Goal: Task Accomplishment & Management: Manage account settings

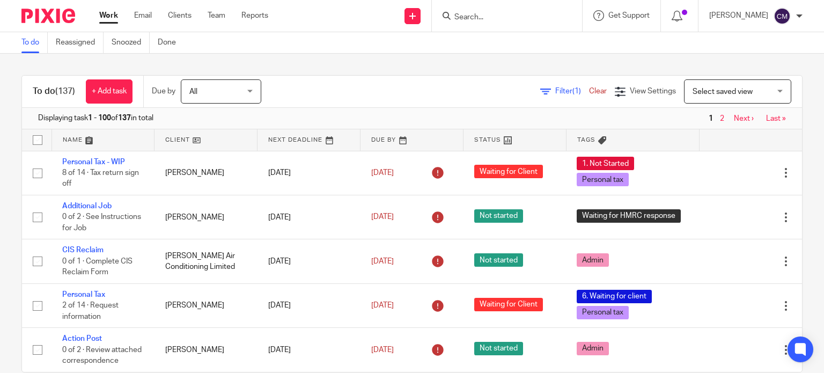
click at [486, 16] on input "Search" at bounding box center [501, 18] width 97 height 10
click button "submit" at bounding box center [0, 0] width 0 height 0
click at [487, 14] on input "cryo" at bounding box center [501, 18] width 97 height 10
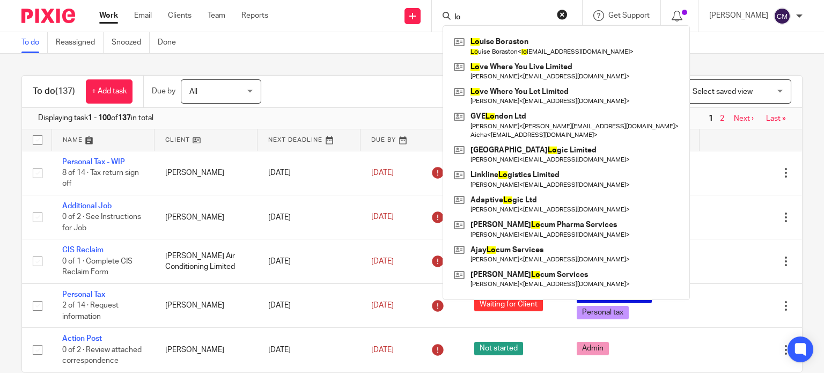
type input "l"
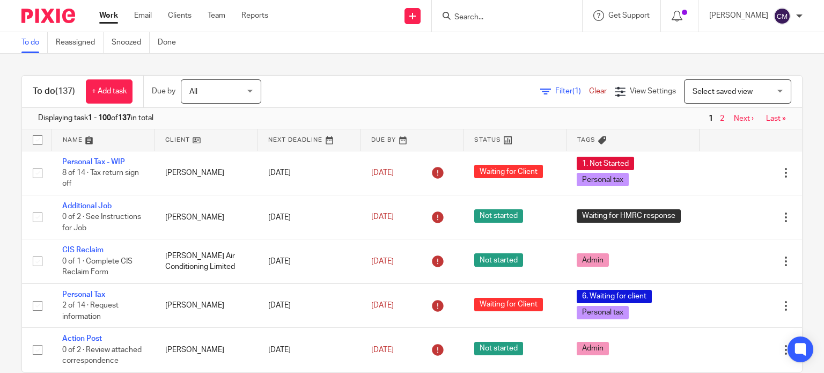
click at [468, 18] on input "Search" at bounding box center [501, 18] width 97 height 10
paste input "CRYOLOGYX LTD"
click button "submit" at bounding box center [0, 0] width 0 height 0
click at [516, 19] on input "CRYOLOGYX" at bounding box center [501, 18] width 97 height 10
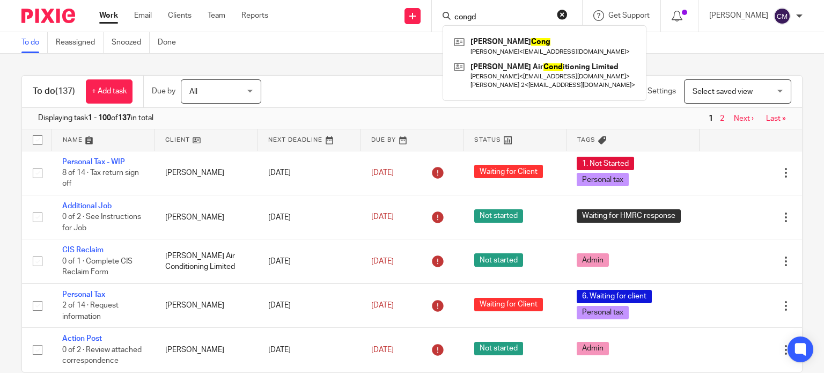
type input "congd"
drag, startPoint x: 492, startPoint y: 12, endPoint x: 399, endPoint y: 11, distance: 93.3
click at [399, 11] on div "Send new email Create task Add client Request signature congd Laura Cong Laura …" at bounding box center [553, 16] width 539 height 32
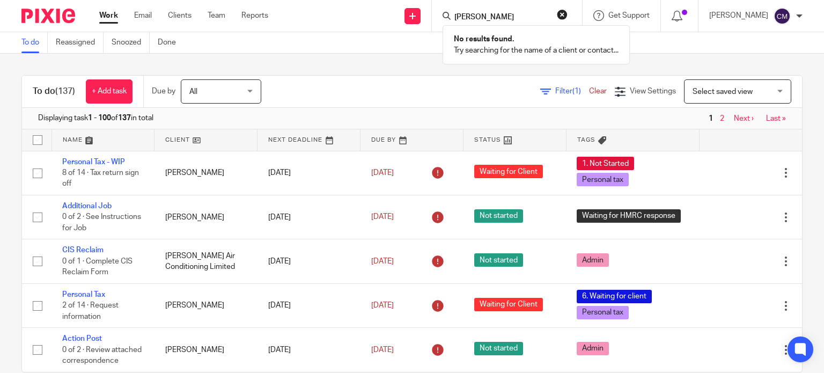
click at [494, 13] on input "garman" at bounding box center [501, 18] width 97 height 10
click at [479, 17] on input "gibson" at bounding box center [501, 18] width 97 height 10
type input "h"
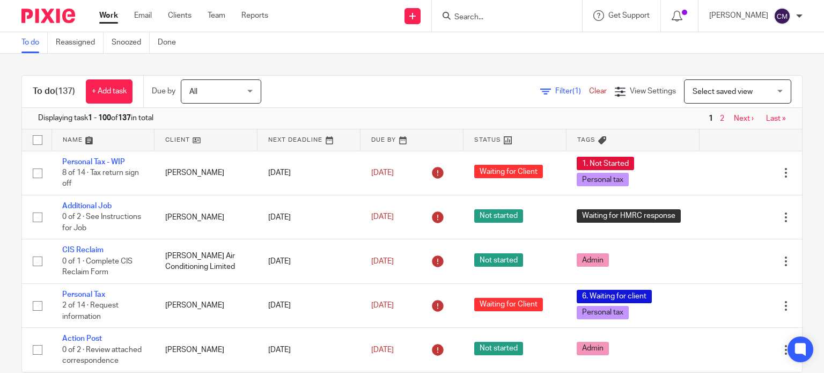
click at [536, 17] on input "Search" at bounding box center [501, 18] width 97 height 10
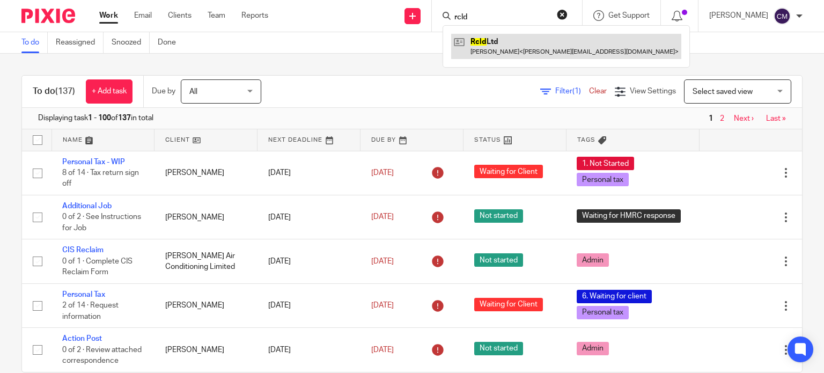
type input "rcld"
click at [517, 51] on link at bounding box center [566, 46] width 230 height 25
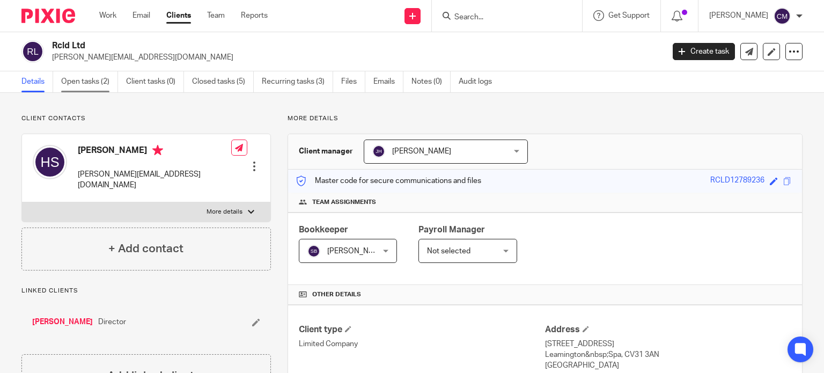
click at [86, 86] on link "Open tasks (2)" at bounding box center [89, 81] width 57 height 21
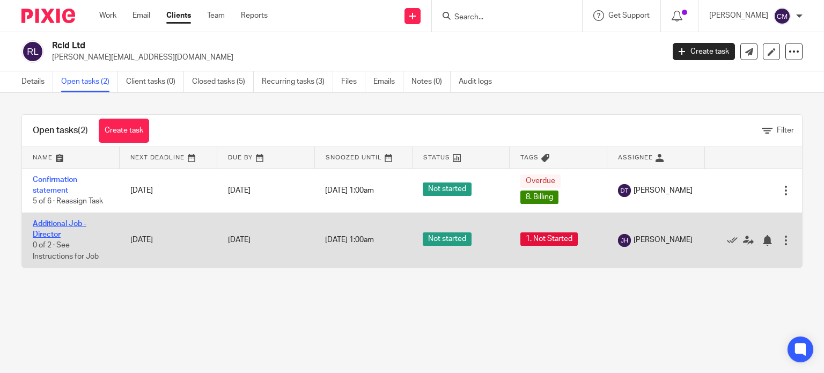
drag, startPoint x: 54, startPoint y: 229, endPoint x: 47, endPoint y: 223, distance: 9.1
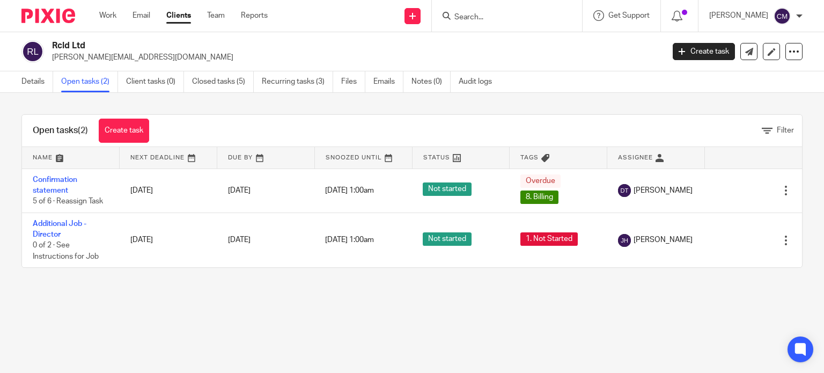
click at [49, 10] on img at bounding box center [48, 16] width 54 height 14
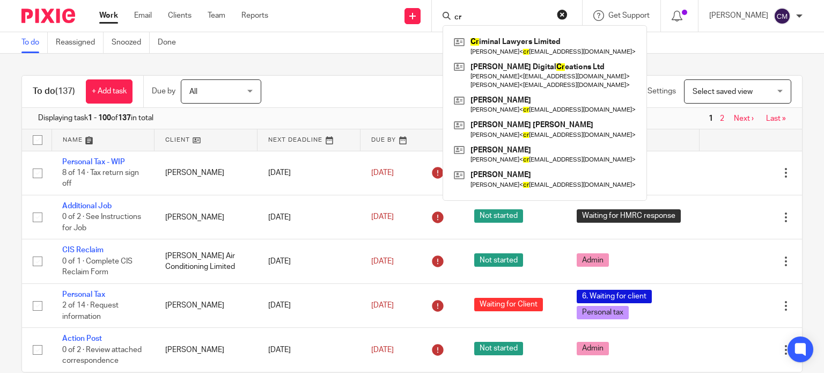
type input "c"
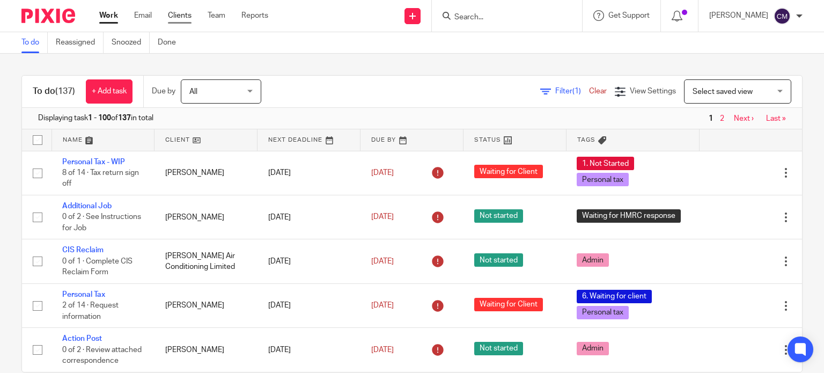
click at [182, 11] on link "Clients" at bounding box center [180, 15] width 24 height 11
click at [497, 17] on input "Search" at bounding box center [501, 18] width 97 height 10
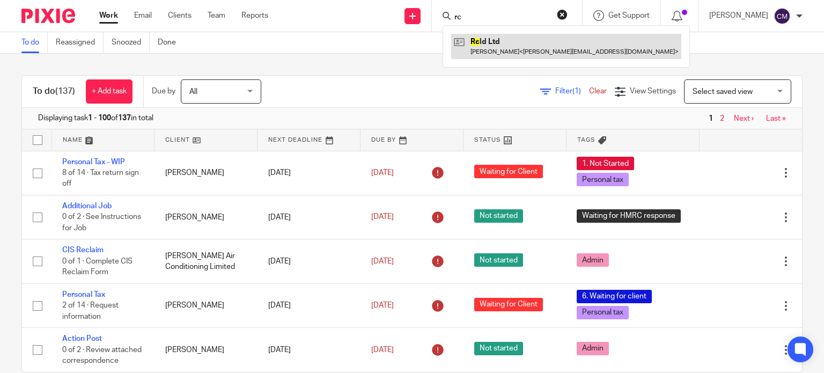
type input "rc"
click at [517, 49] on link at bounding box center [566, 46] width 230 height 25
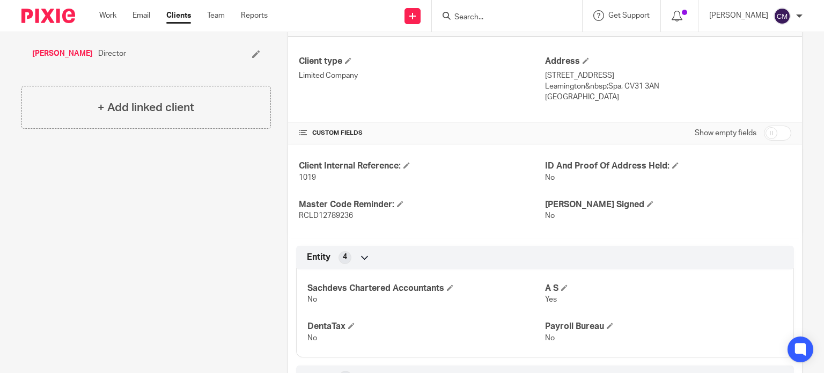
scroll to position [429, 0]
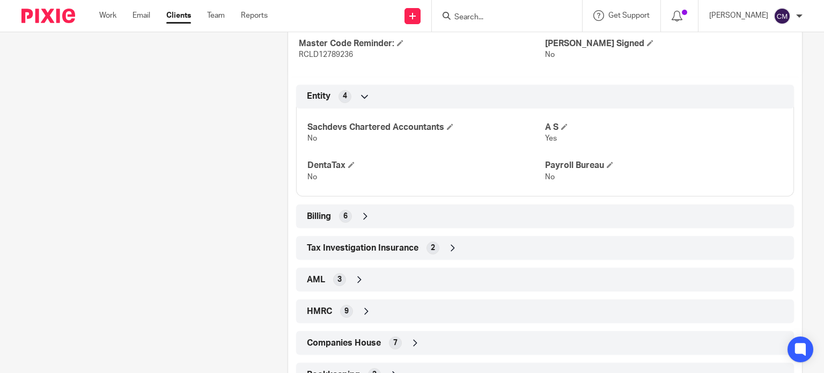
click at [339, 345] on span "Companies House" at bounding box center [344, 342] width 74 height 11
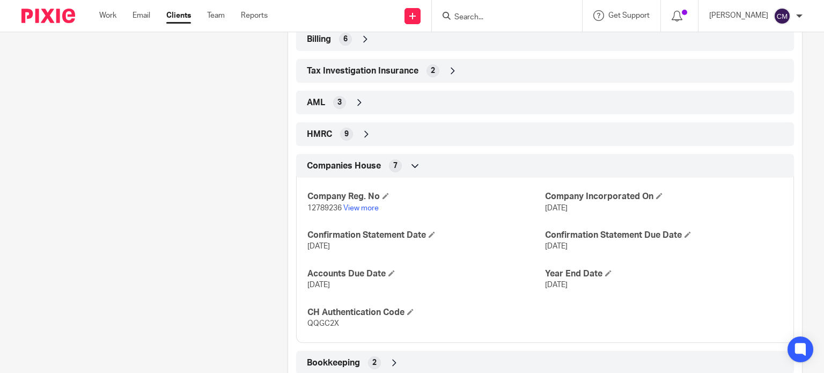
scroll to position [637, 0]
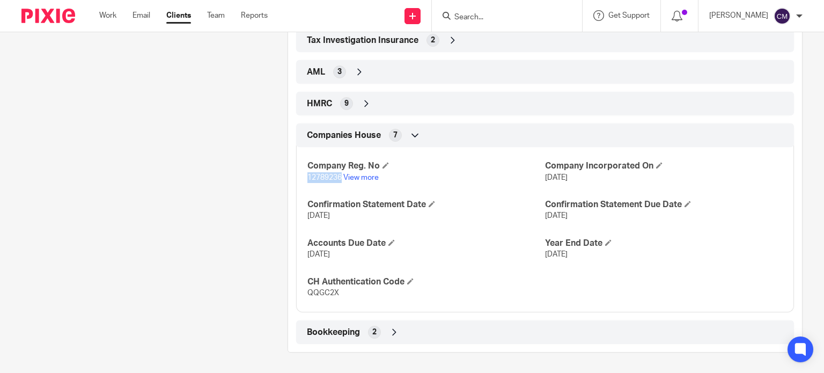
drag, startPoint x: 306, startPoint y: 174, endPoint x: 338, endPoint y: 179, distance: 33.0
click at [338, 179] on span "12789236" at bounding box center [324, 178] width 34 height 8
copy span "12789236"
drag, startPoint x: 305, startPoint y: 291, endPoint x: 335, endPoint y: 293, distance: 30.1
click at [335, 293] on span "QQGC2X" at bounding box center [323, 293] width 32 height 8
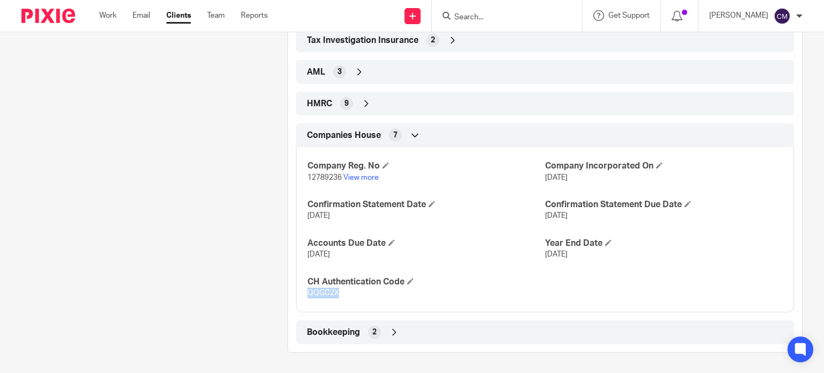
copy span "QQGC2X"
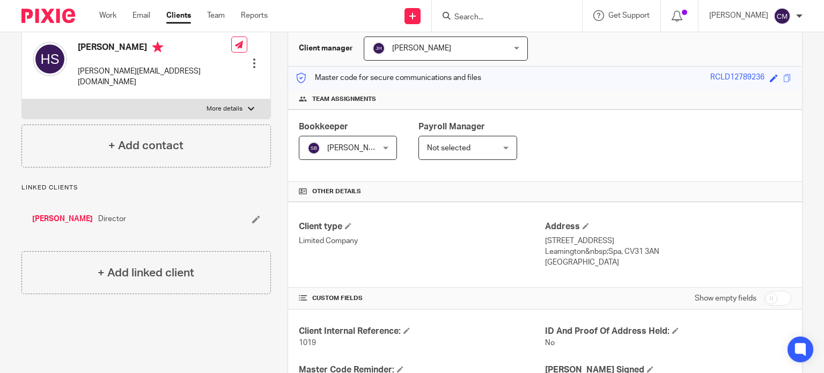
scroll to position [0, 0]
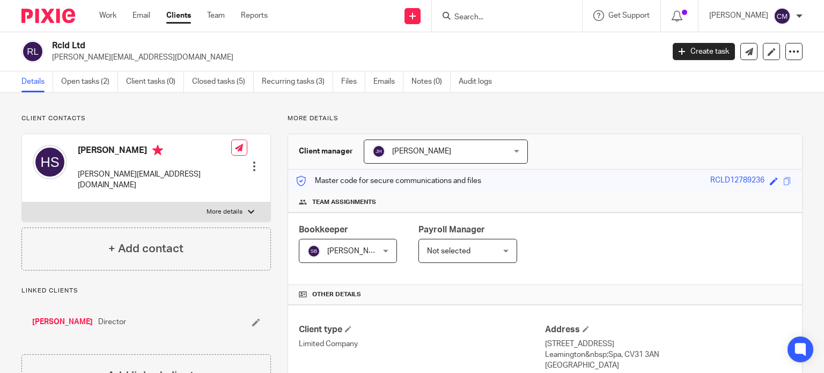
click at [513, 13] on input "Search" at bounding box center [501, 18] width 97 height 10
type input "rcld"
click button "submit" at bounding box center [0, 0] width 0 height 0
click at [225, 208] on p "More details" at bounding box center [224, 212] width 36 height 9
click at [22, 202] on input "More details" at bounding box center [21, 202] width 1 height 1
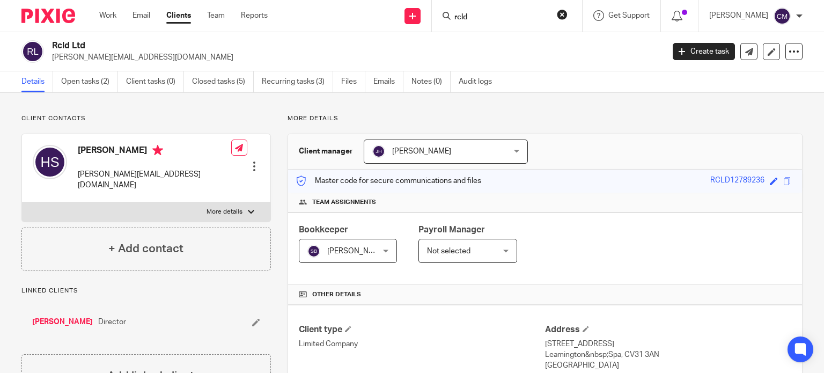
checkbox input "true"
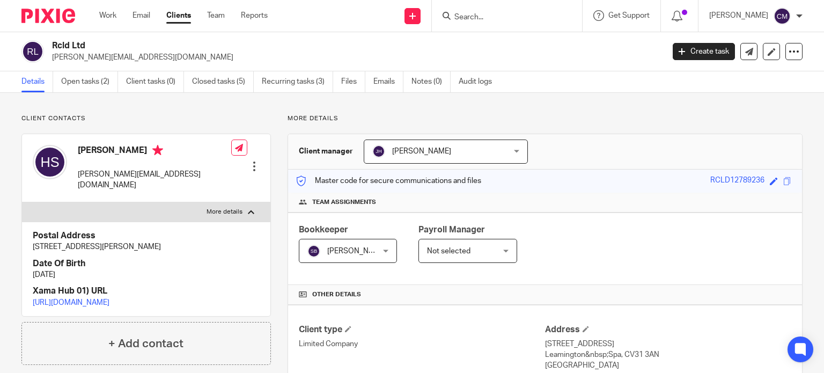
click at [524, 17] on input "Search" at bounding box center [501, 18] width 97 height 10
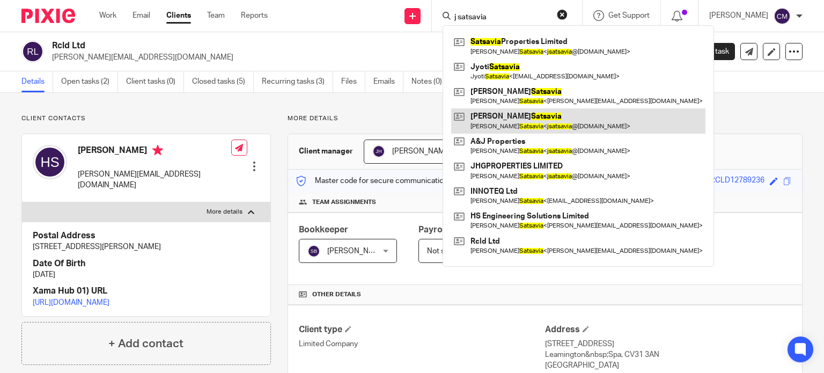
type input "j satsavia"
click at [524, 117] on link at bounding box center [578, 120] width 254 height 25
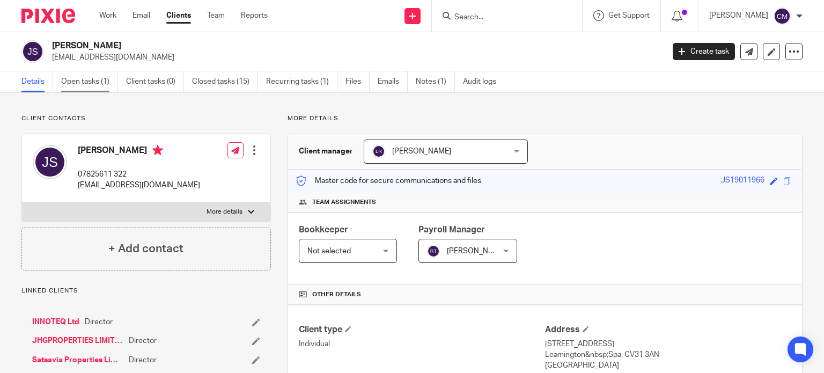
click at [95, 80] on link "Open tasks (1)" at bounding box center [89, 81] width 57 height 21
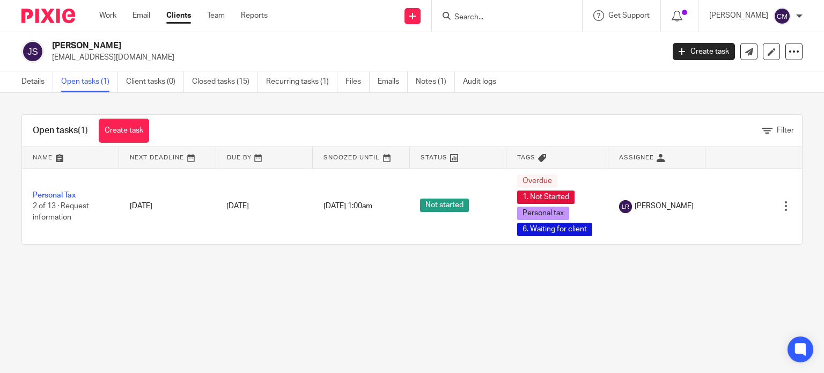
click at [476, 14] on input "Search" at bounding box center [501, 18] width 97 height 10
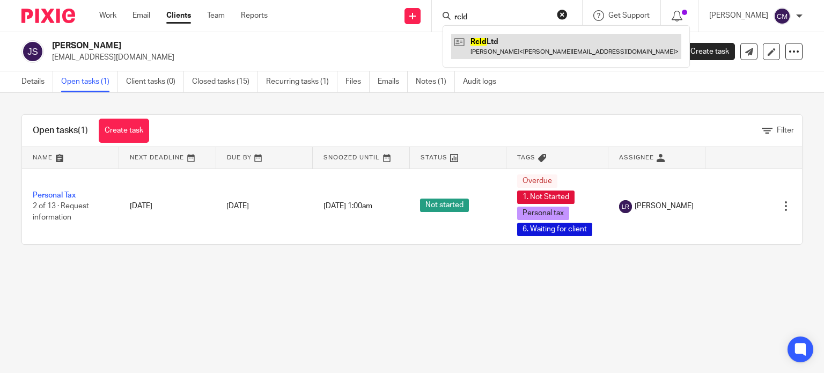
type input "rcld"
click at [505, 42] on link at bounding box center [566, 46] width 230 height 25
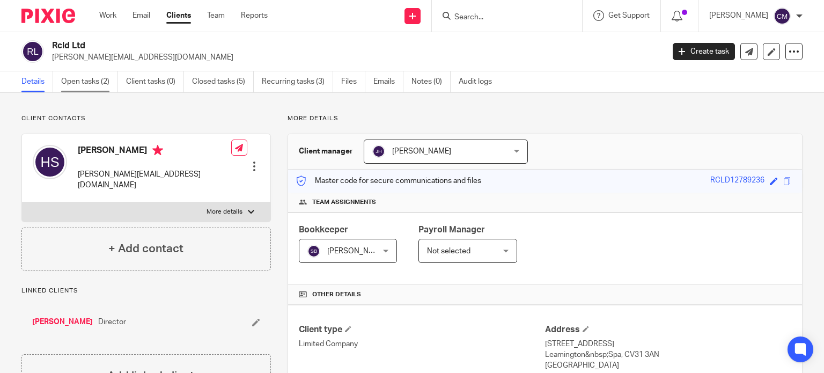
click at [89, 83] on link "Open tasks (2)" at bounding box center [89, 81] width 57 height 21
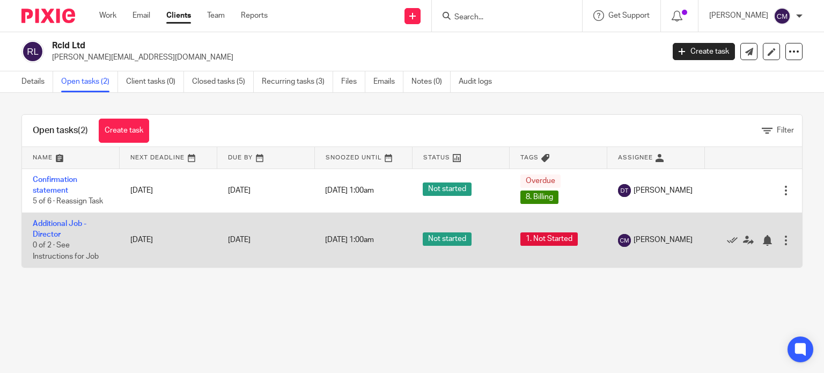
click at [56, 227] on td "Additional Job - Director 0 of 2 · See Instructions for Job" at bounding box center [71, 239] width 98 height 55
click at [41, 223] on link "Additional Job - Director" at bounding box center [60, 229] width 54 height 18
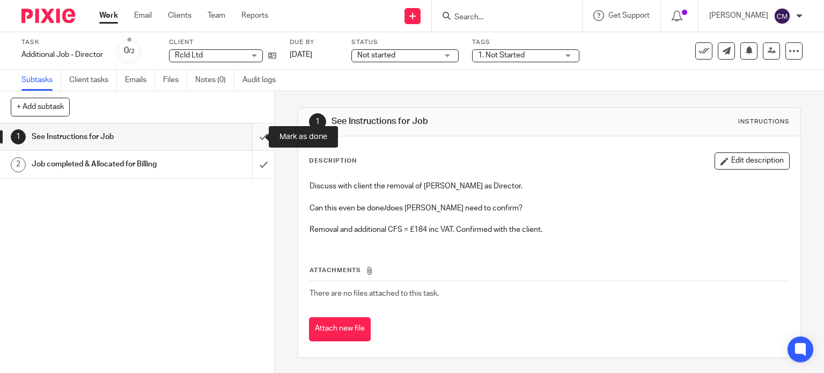
click at [246, 134] on input "submit" at bounding box center [137, 136] width 274 height 27
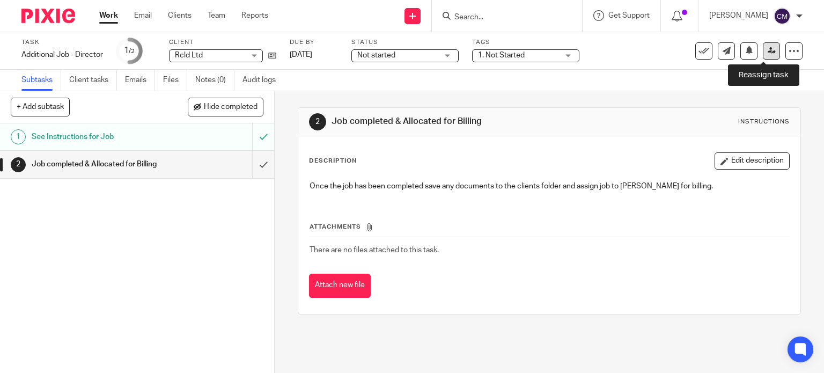
click at [763, 57] on link at bounding box center [771, 50] width 17 height 17
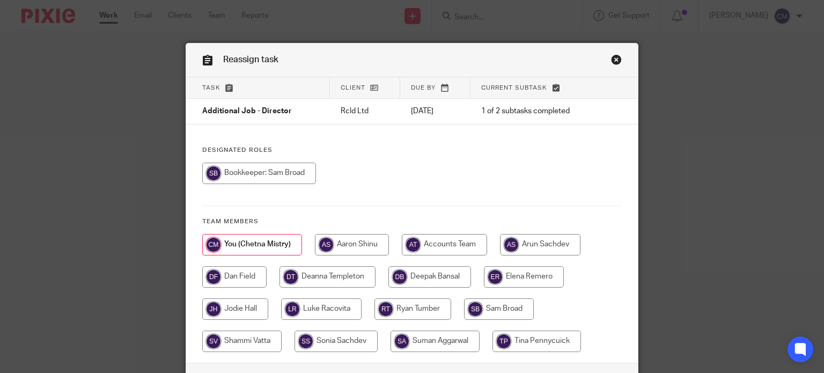
click at [315, 272] on input "radio" at bounding box center [327, 276] width 96 height 21
radio input "true"
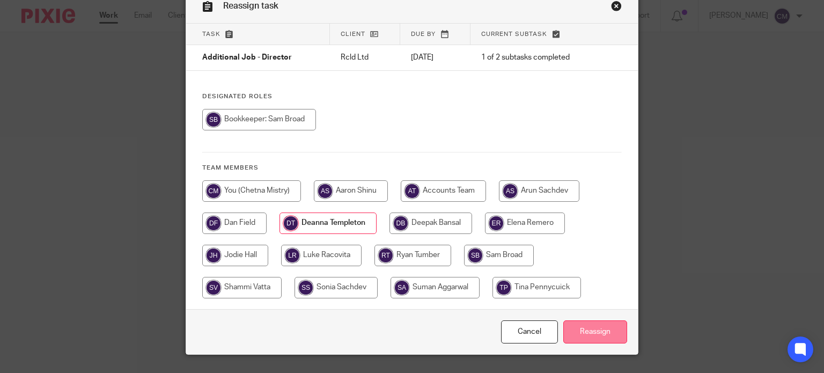
click at [585, 335] on input "Reassign" at bounding box center [595, 331] width 64 height 23
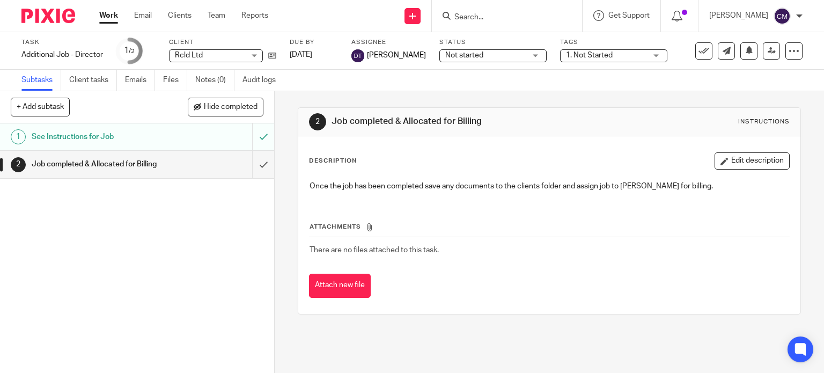
click at [37, 18] on img at bounding box center [48, 16] width 54 height 14
